Goal: Task Accomplishment & Management: Use online tool/utility

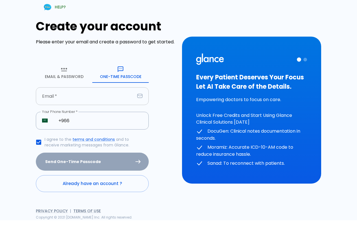
drag, startPoint x: 57, startPoint y: 106, endPoint x: 84, endPoint y: 100, distance: 27.0
click at [57, 105] on input "text" at bounding box center [85, 96] width 99 height 18
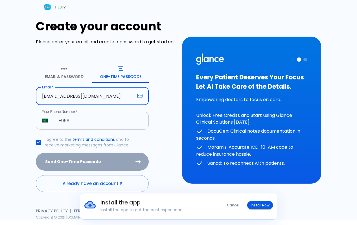
type input "[EMAIL_ADDRESS][DOMAIN_NAME]"
click at [90, 127] on input "+966" at bounding box center [100, 121] width 96 height 18
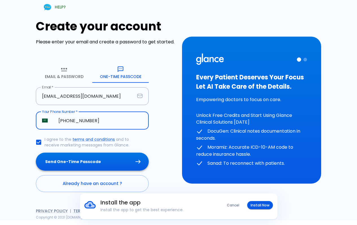
type input "[PHONE_NUMBER]"
click at [78, 171] on button "Send One-Time Passcode" at bounding box center [92, 162] width 113 height 18
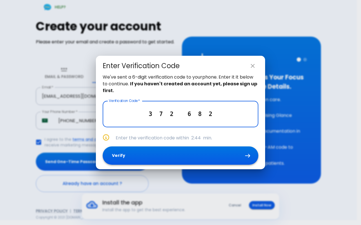
type input "3 7 2 6 8 2"
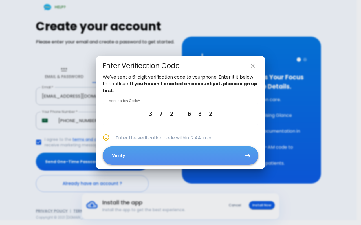
click at [129, 158] on button "Verify" at bounding box center [181, 156] width 156 height 18
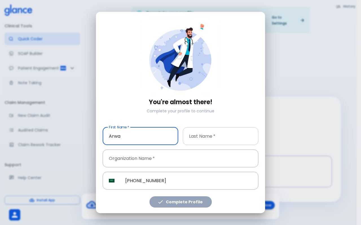
type input "Arwa"
click at [236, 135] on input "text" at bounding box center [221, 137] width 76 height 18
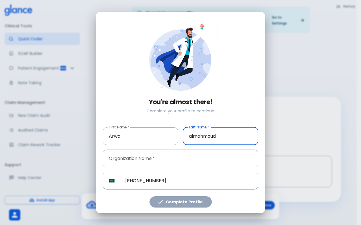
type input "almahmoud"
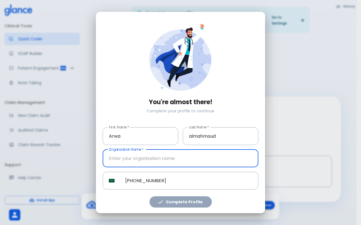
click at [164, 164] on input "text" at bounding box center [181, 159] width 156 height 18
type input "Dr.Arwa"
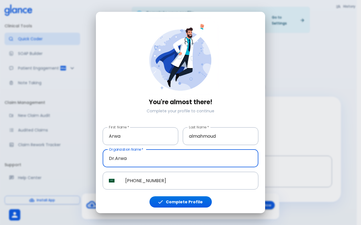
drag, startPoint x: 130, startPoint y: 160, endPoint x: 0, endPoint y: 195, distance: 134.6
click at [0, 195] on div "You're almost there! Complete your profile to continue First Name   * Arwa Firs…" at bounding box center [180, 112] width 361 height 225
type input "[GEOGRAPHIC_DATA]"
click at [172, 201] on button "Complete Profile" at bounding box center [181, 203] width 62 height 12
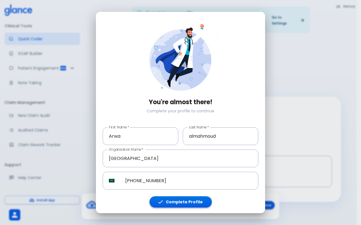
click at [172, 201] on button "Complete Profile" at bounding box center [181, 203] width 62 height 12
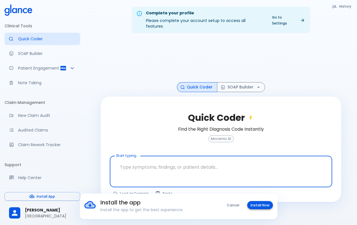
click at [262, 205] on button "Install Now" at bounding box center [260, 205] width 26 height 8
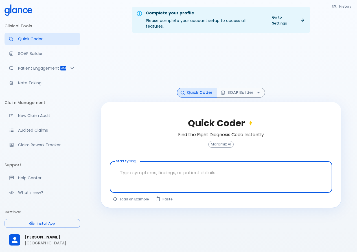
click at [128, 173] on textarea at bounding box center [221, 173] width 214 height 18
click at [139, 195] on button "Load an Example" at bounding box center [131, 199] width 43 height 8
type textarea "30F, weight loss, [MEDICAL_DATA], [MEDICAL_DATA], HR 121, [MEDICAL_DATA], TSH u…"
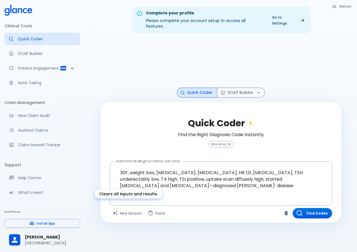
click at [134, 208] on button "New Session" at bounding box center [127, 213] width 35 height 10
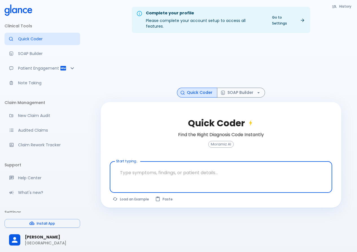
click at [131, 170] on textarea at bounding box center [221, 173] width 214 height 18
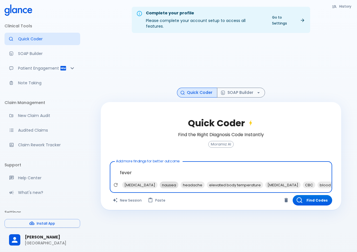
click at [160, 182] on span "nausea" at bounding box center [169, 185] width 19 height 6
click at [160, 182] on span "headache" at bounding box center [172, 185] width 24 height 6
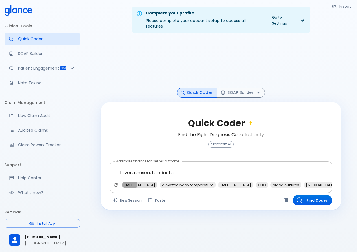
click at [127, 182] on span "[MEDICAL_DATA]" at bounding box center [139, 185] width 35 height 6
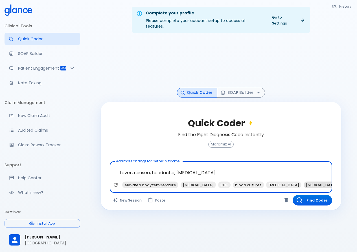
click at [304, 182] on span "[MEDICAL_DATA]" at bounding box center [321, 185] width 35 height 6
click at [218, 182] on span "CBC" at bounding box center [224, 185] width 12 height 6
type textarea "fever, nausea, headache, [MEDICAL_DATA], [MEDICAL_DATA], CBC"
drag, startPoint x: 305, startPoint y: 195, endPoint x: 311, endPoint y: 131, distance: 64.3
click at [303, 195] on button "Find Codes" at bounding box center [313, 200] width 40 height 10
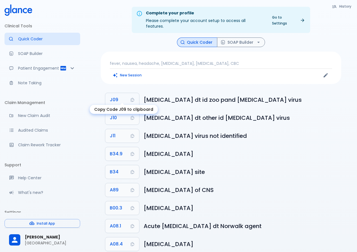
click at [117, 96] on span "J09" at bounding box center [114, 100] width 8 height 8
click at [107, 96] on button "J09" at bounding box center [122, 100] width 34 height 14
click at [234, 38] on button "SOAP Builder" at bounding box center [241, 43] width 48 height 10
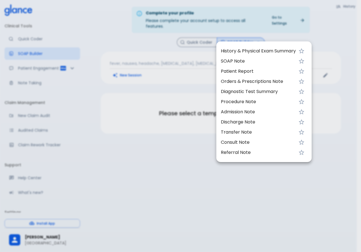
click at [208, 38] on div at bounding box center [180, 126] width 361 height 252
click at [196, 39] on div at bounding box center [180, 126] width 361 height 252
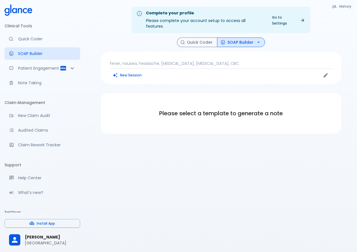
click at [193, 38] on button "Quick Coder" at bounding box center [197, 43] width 40 height 10
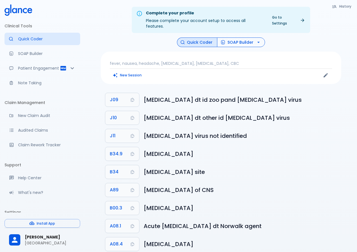
click at [240, 38] on button "SOAP Builder" at bounding box center [241, 43] width 48 height 10
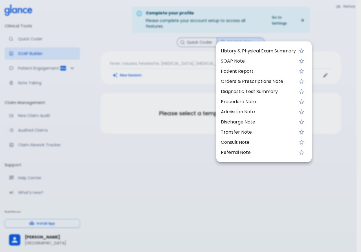
click at [238, 48] on span "History & Physical Exam Summary" at bounding box center [258, 51] width 75 height 7
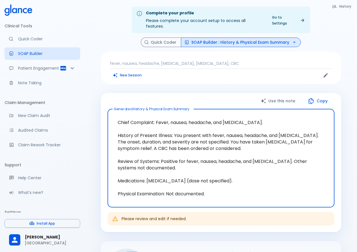
click at [320, 97] on button "Copy" at bounding box center [318, 101] width 32 height 12
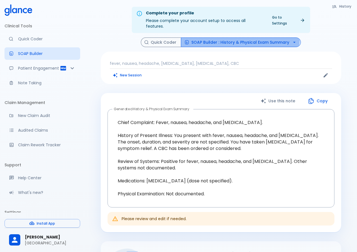
click at [223, 38] on button "SOAP Builder : History & Physical Exam Summary" at bounding box center [241, 43] width 120 height 10
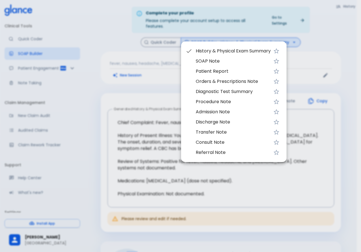
click at [212, 71] on span "Patient Report" at bounding box center [233, 71] width 75 height 7
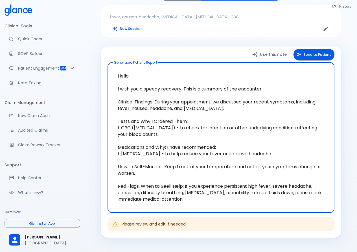
scroll to position [56, 0]
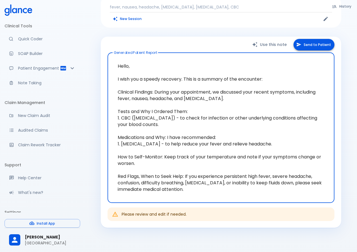
click at [320, 44] on button "Send to Patient" at bounding box center [313, 45] width 41 height 12
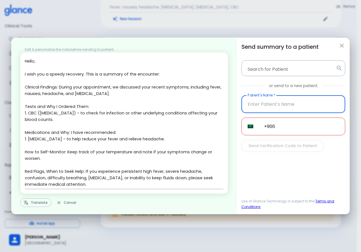
click at [284, 128] on input "+966" at bounding box center [301, 127] width 87 height 18
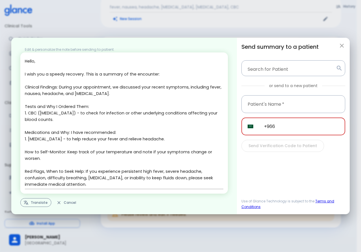
click at [42, 200] on button "Translate" at bounding box center [35, 202] width 31 height 9
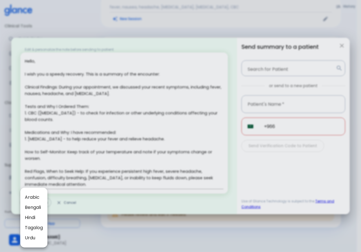
click at [32, 199] on span "Arabic" at bounding box center [34, 197] width 18 height 7
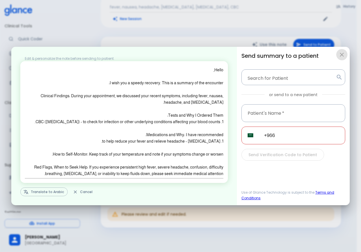
click at [343, 52] on icon "button" at bounding box center [342, 54] width 7 height 7
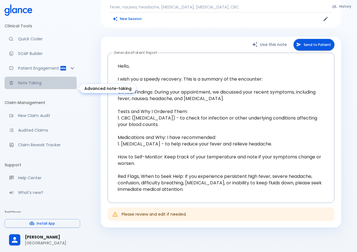
click at [34, 86] on p "Note Taking" at bounding box center [47, 83] width 58 height 6
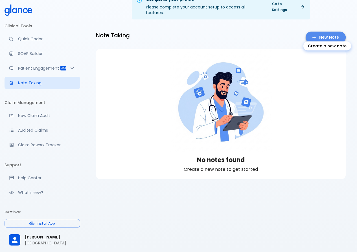
click at [327, 34] on link "New Note" at bounding box center [326, 38] width 40 height 12
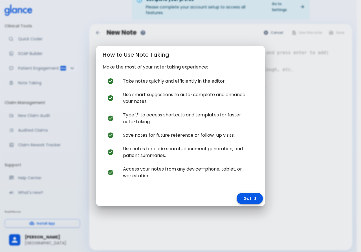
click at [245, 201] on button "Got it!" at bounding box center [250, 199] width 26 height 12
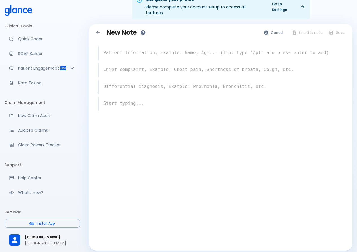
click at [116, 52] on textarea at bounding box center [221, 52] width 245 height 11
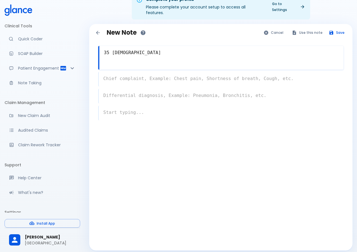
type textarea "35 [DEMOGRAPHIC_DATA]"
click at [163, 78] on div "x" at bounding box center [220, 79] width 245 height 15
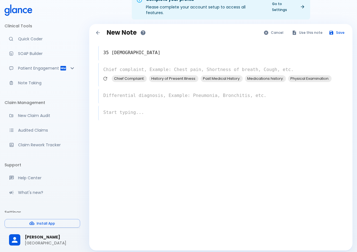
click at [122, 77] on div "Chief Complaint: History of Present Illness: Past Medical History: Medications …" at bounding box center [222, 80] width 242 height 10
click at [120, 75] on span "Chief Complaint:" at bounding box center [129, 78] width 35 height 6
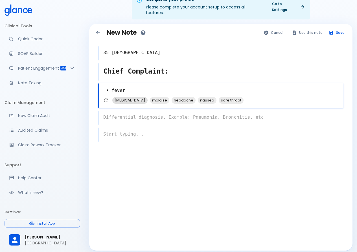
click at [121, 97] on span "[MEDICAL_DATA]" at bounding box center [129, 100] width 35 height 6
click at [153, 97] on span "headache" at bounding box center [146, 100] width 24 height 6
click at [149, 97] on span "nausea" at bounding box center [143, 100] width 19 height 6
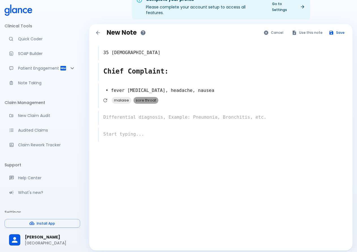
click at [146, 97] on span "sore throat" at bounding box center [145, 100] width 25 height 6
type textarea "• fever [MEDICAL_DATA], headache, nausea, sore throat"
click at [131, 117] on div "x" at bounding box center [220, 118] width 245 height 15
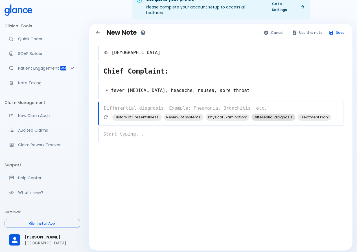
click at [283, 114] on span "Differential diagnosis:" at bounding box center [273, 117] width 44 height 6
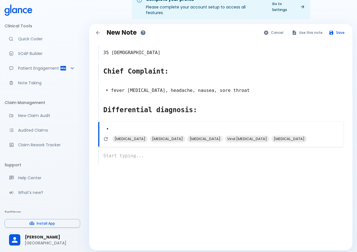
click at [126, 137] on div "[MEDICAL_DATA]" at bounding box center [129, 139] width 35 height 7
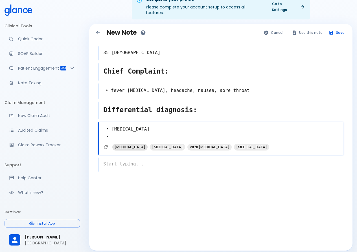
click at [125, 144] on span "[MEDICAL_DATA]" at bounding box center [129, 147] width 35 height 6
type textarea "• [MEDICAL_DATA] • [MEDICAL_DATA] •"
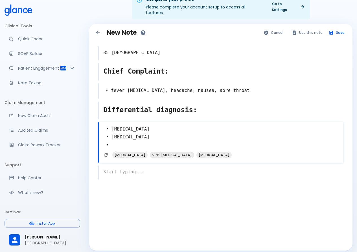
click at [121, 168] on div "x" at bounding box center [220, 172] width 245 height 15
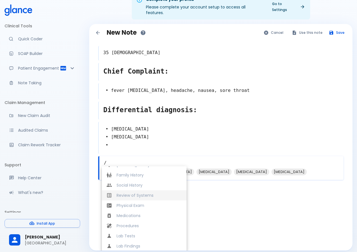
scroll to position [119, 0]
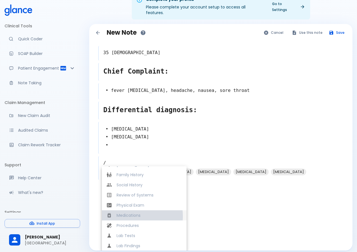
click at [131, 213] on span "Medications" at bounding box center [149, 216] width 65 height 6
type textarea "Medications"
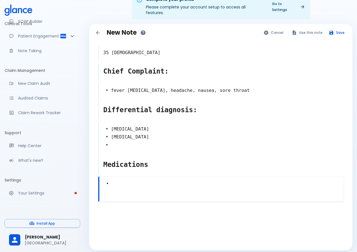
scroll to position [38, 0]
click at [135, 191] on span "[MEDICAL_DATA]" at bounding box center [129, 193] width 35 height 6
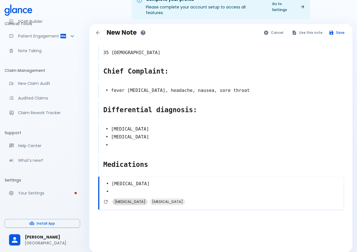
click at [129, 199] on span "[MEDICAL_DATA]" at bounding box center [129, 202] width 35 height 6
click at [126, 207] on span "[MEDICAL_DATA]" at bounding box center [129, 210] width 35 height 6
type textarea "• [MEDICAL_DATA] • [MEDICAL_DATA] • [MEDICAL_DATA] •"
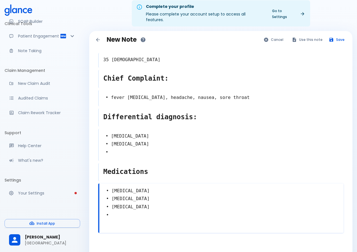
scroll to position [0, 0]
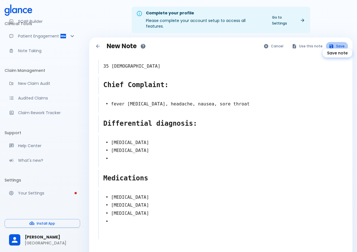
click at [337, 42] on button "Save" at bounding box center [337, 46] width 22 height 8
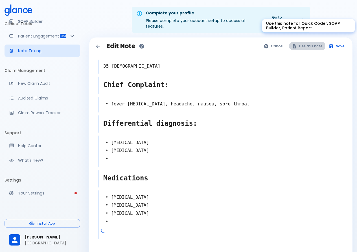
click at [301, 42] on button "Use this note" at bounding box center [307, 46] width 37 height 8
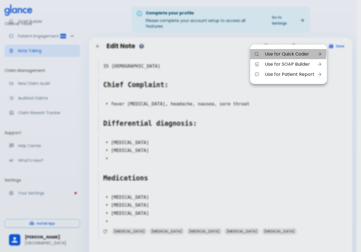
click at [286, 52] on span "Use for Quick Coder" at bounding box center [290, 54] width 50 height 7
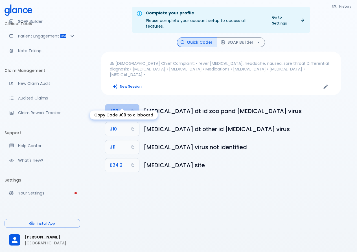
click at [114, 107] on span "J09" at bounding box center [114, 111] width 8 height 8
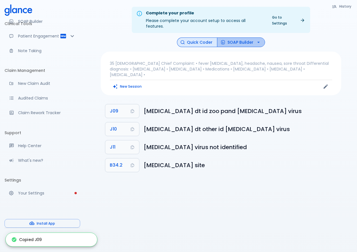
click at [258, 40] on icon "button" at bounding box center [259, 43] width 6 height 6
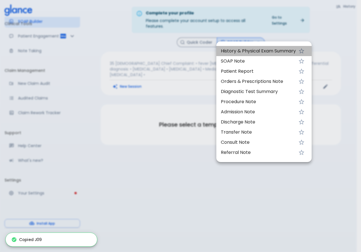
click at [233, 46] on li "History & Physical Exam Summary" at bounding box center [263, 51] width 95 height 10
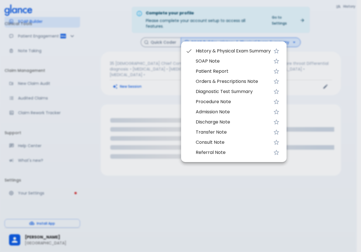
click at [95, 115] on div at bounding box center [180, 126] width 361 height 252
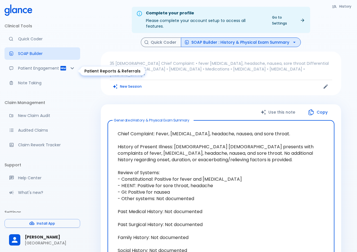
click at [36, 71] on p "Patient Engagement" at bounding box center [39, 68] width 42 height 6
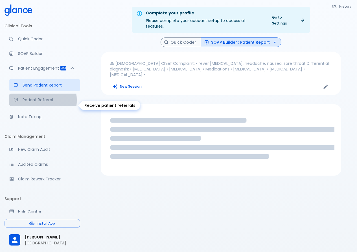
click at [30, 103] on p "Patient Referral" at bounding box center [49, 100] width 53 height 6
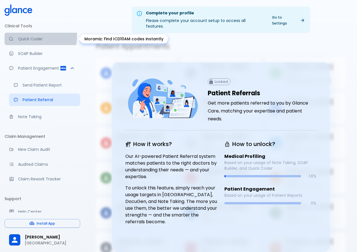
click at [28, 36] on link "Quick Coder" at bounding box center [43, 39] width 76 height 12
